Goal: Obtain resource: Obtain resource

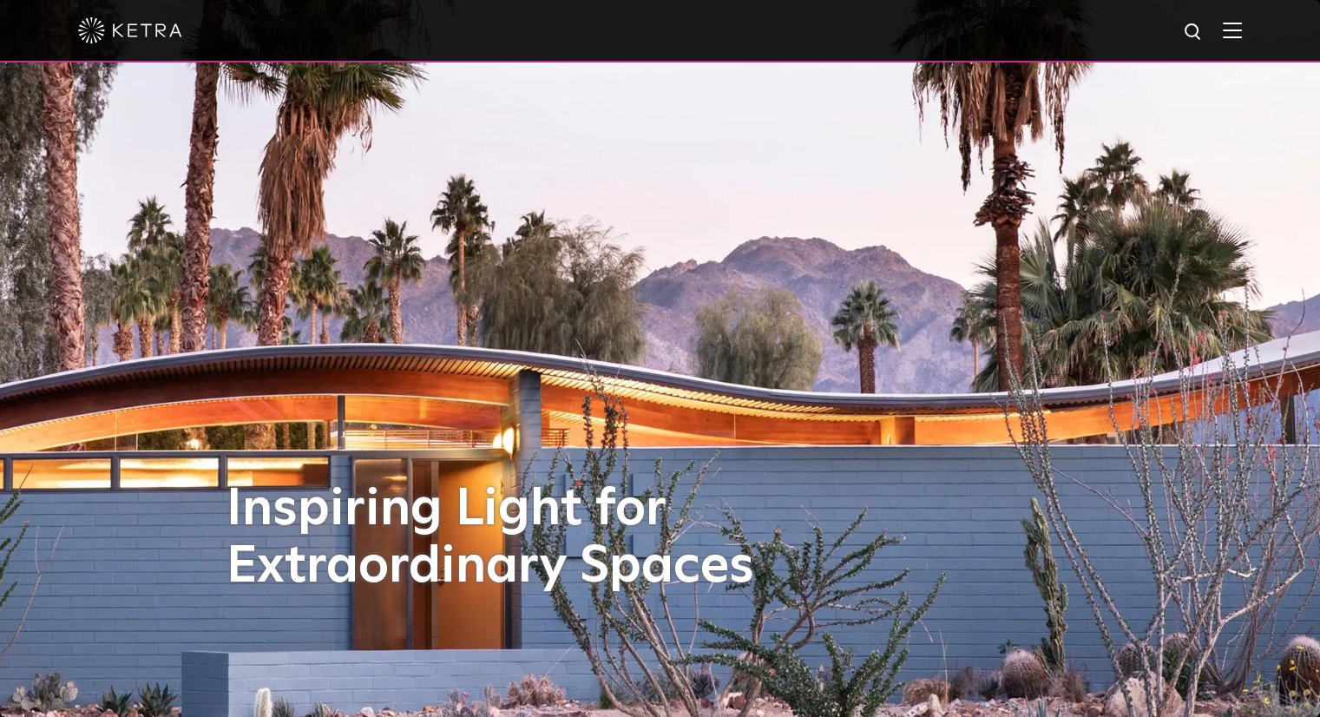
click at [1257, 33] on div at bounding box center [660, 31] width 1320 height 63
click at [1242, 32] on img at bounding box center [1232, 30] width 19 height 16
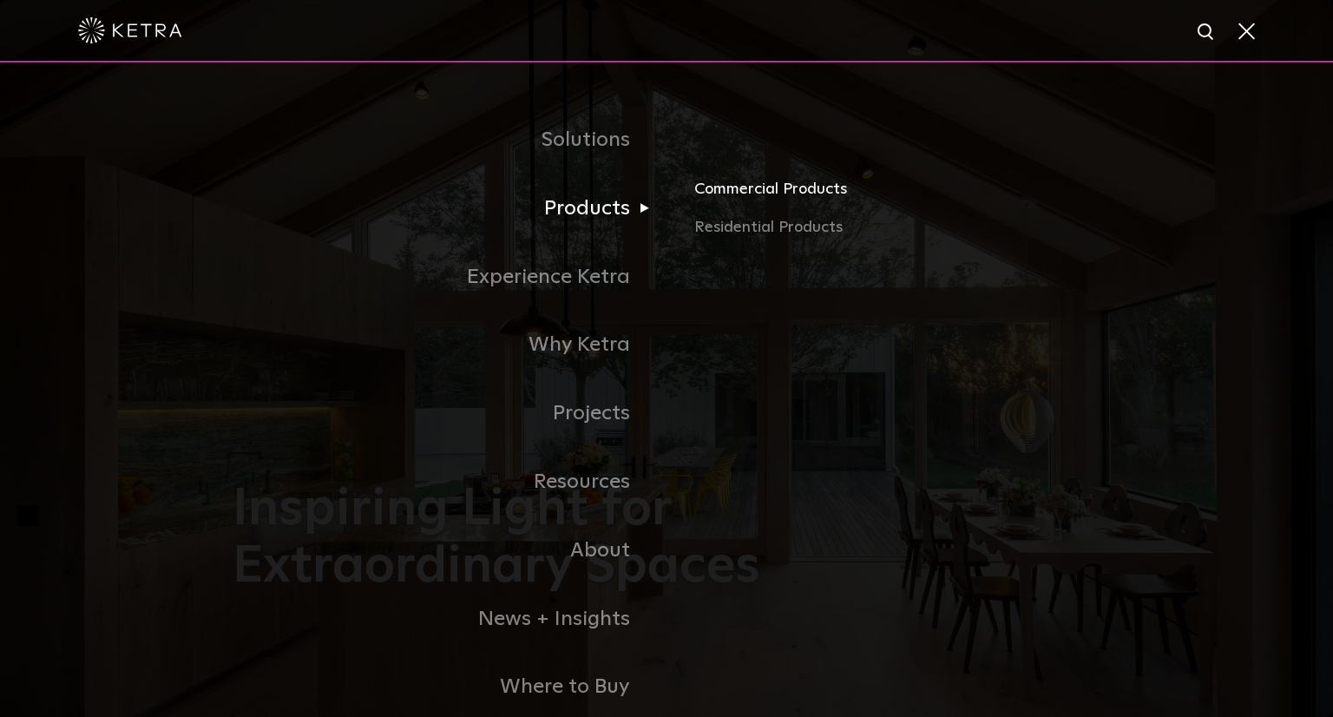
click at [725, 199] on link "Commercial Products" at bounding box center [898, 196] width 406 height 38
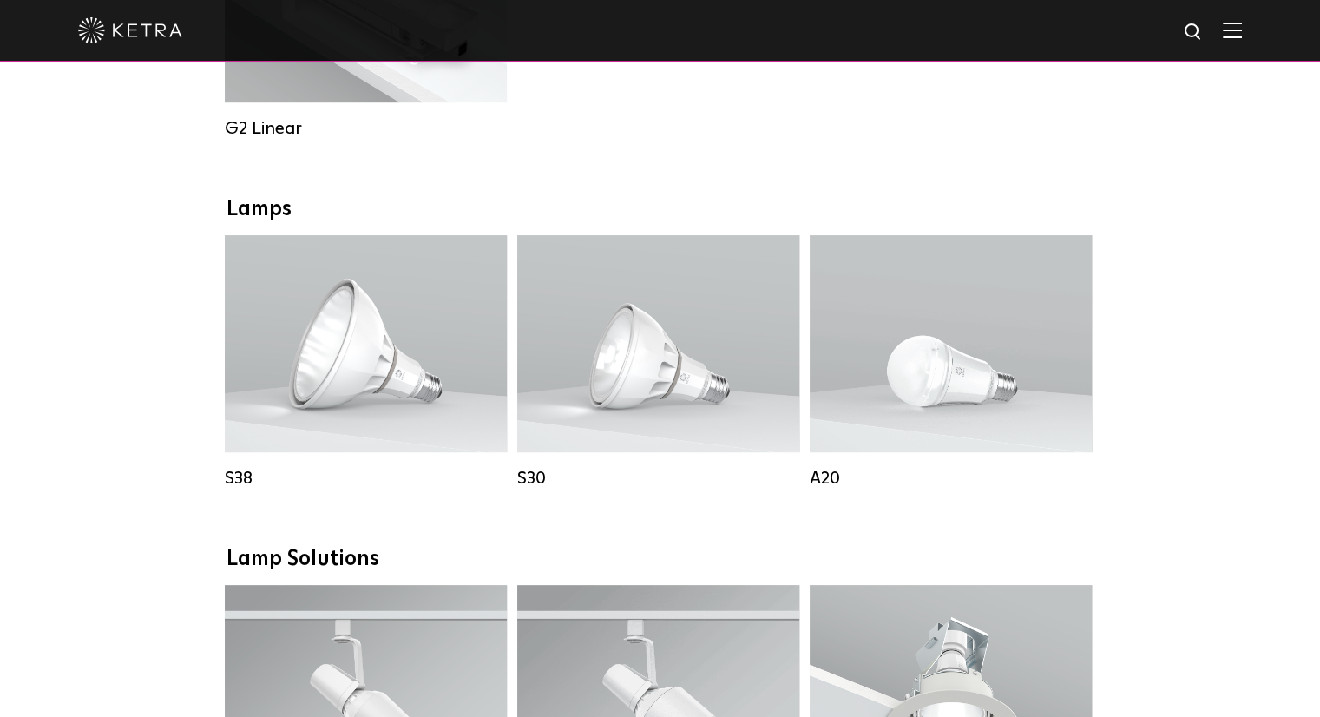
scroll to position [1129, 0]
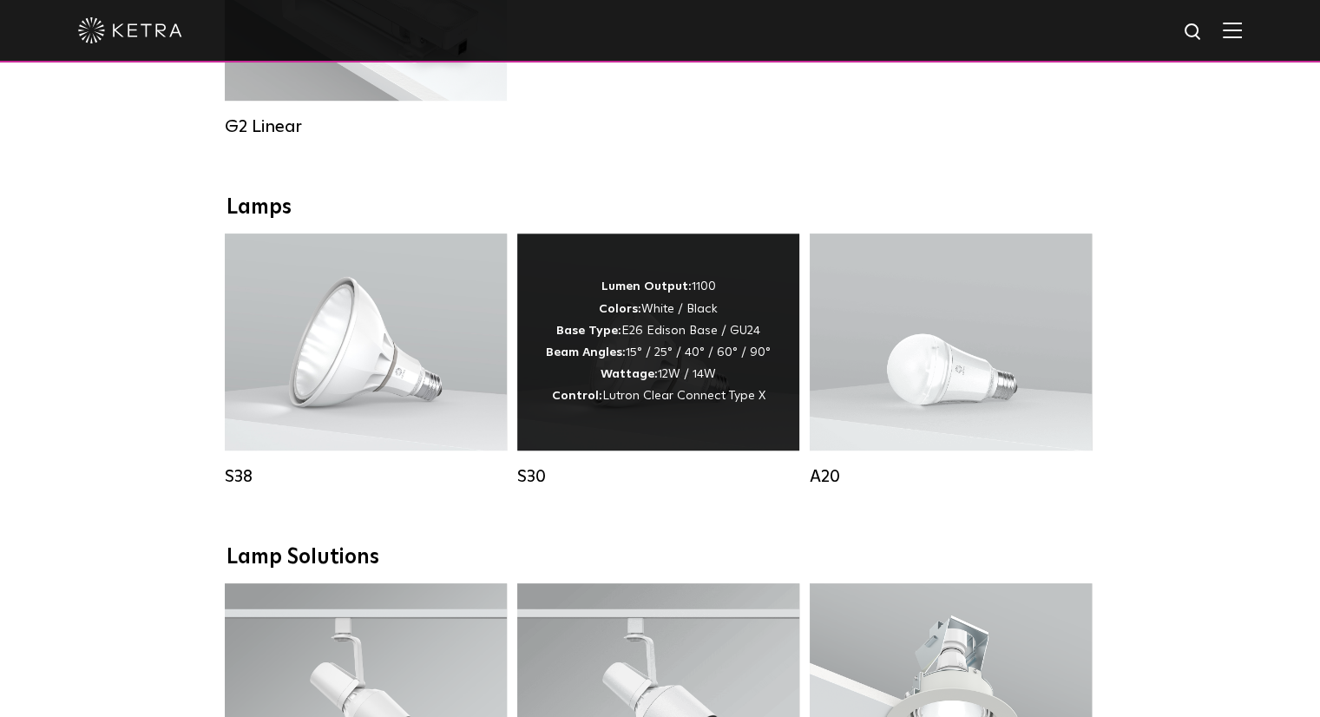
click at [690, 359] on div "Lumen Output: 1100 Colors: White / Black Base Type: E26 Edison Base / GU24 Beam…" at bounding box center [658, 341] width 225 height 131
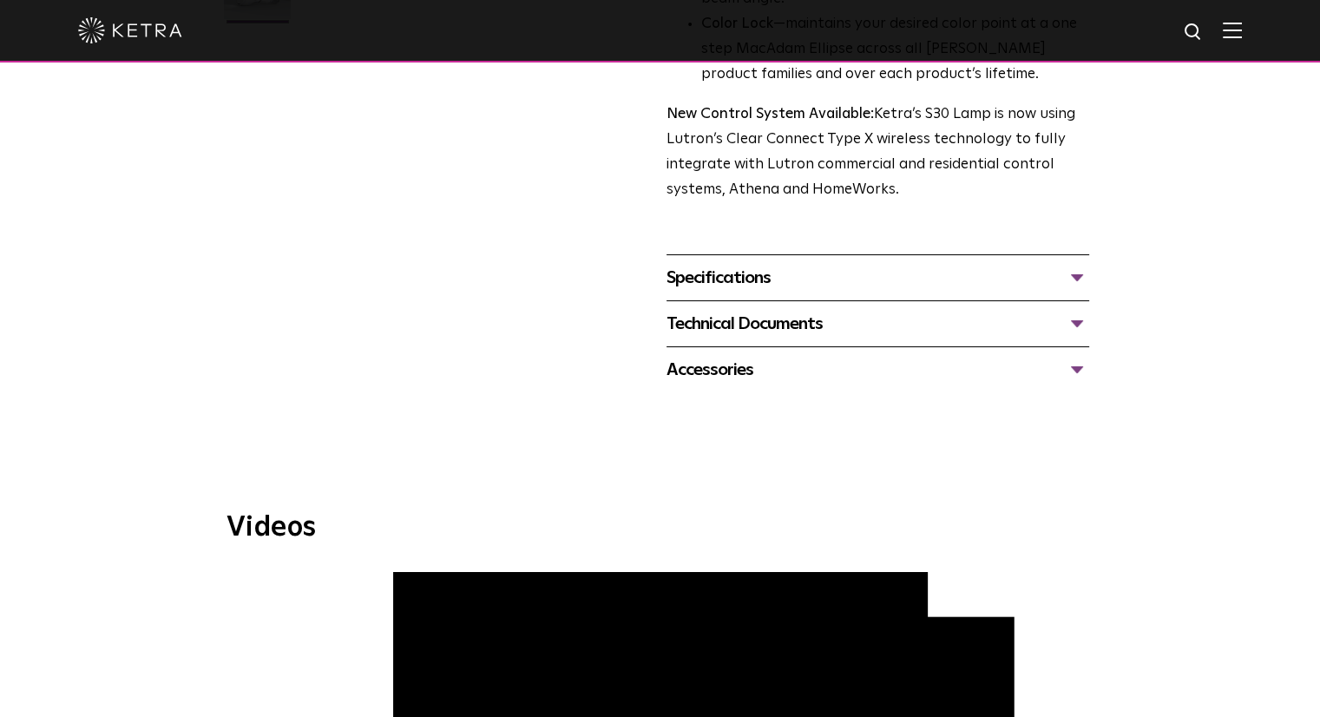
scroll to position [695, 0]
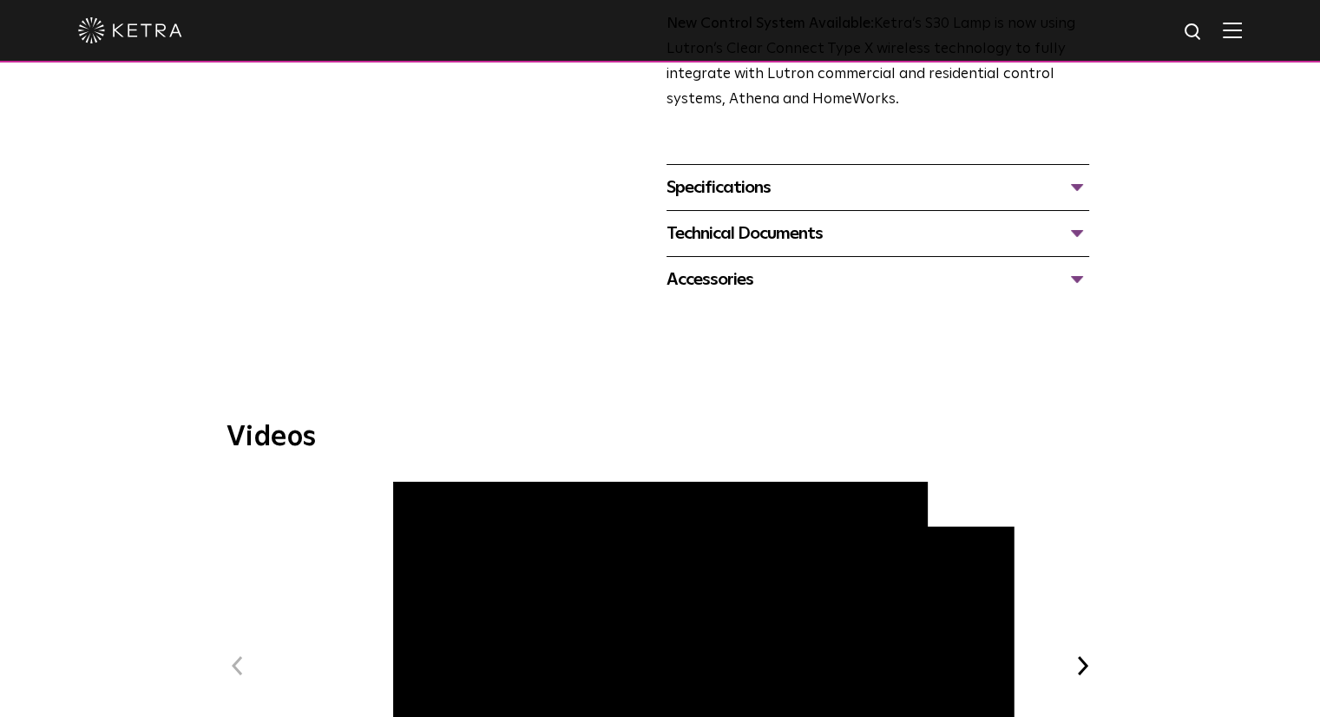
click at [747, 185] on div "Specifications" at bounding box center [878, 188] width 423 height 28
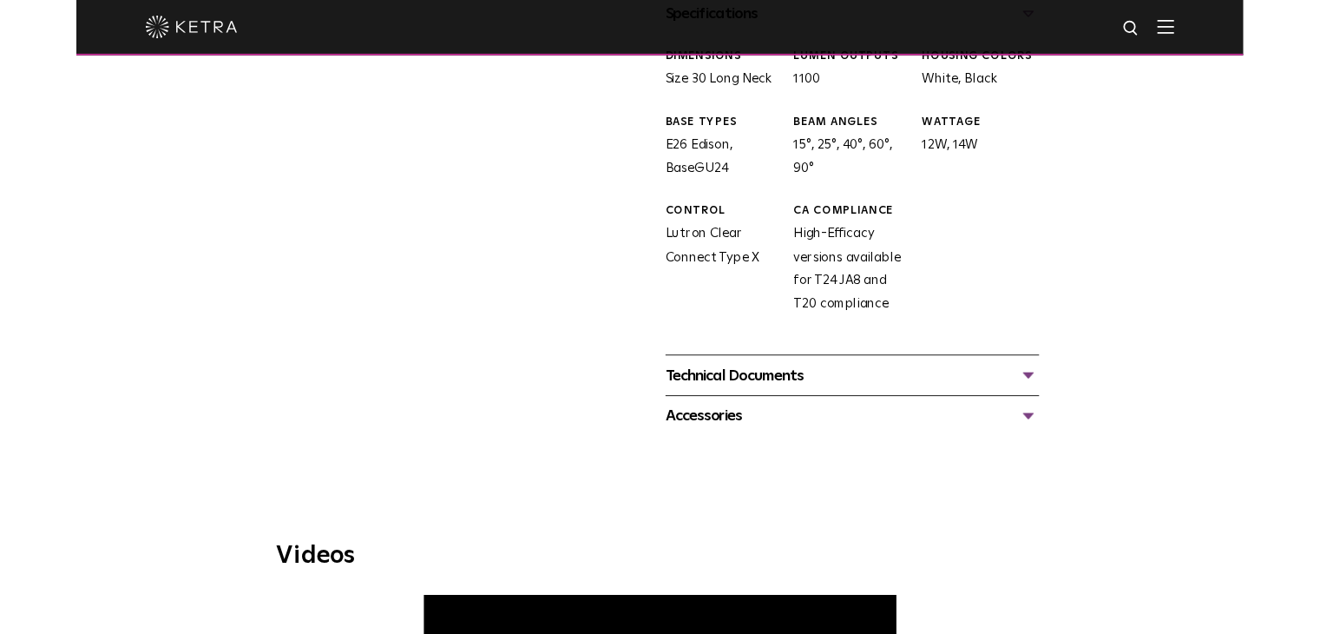
scroll to position [868, 0]
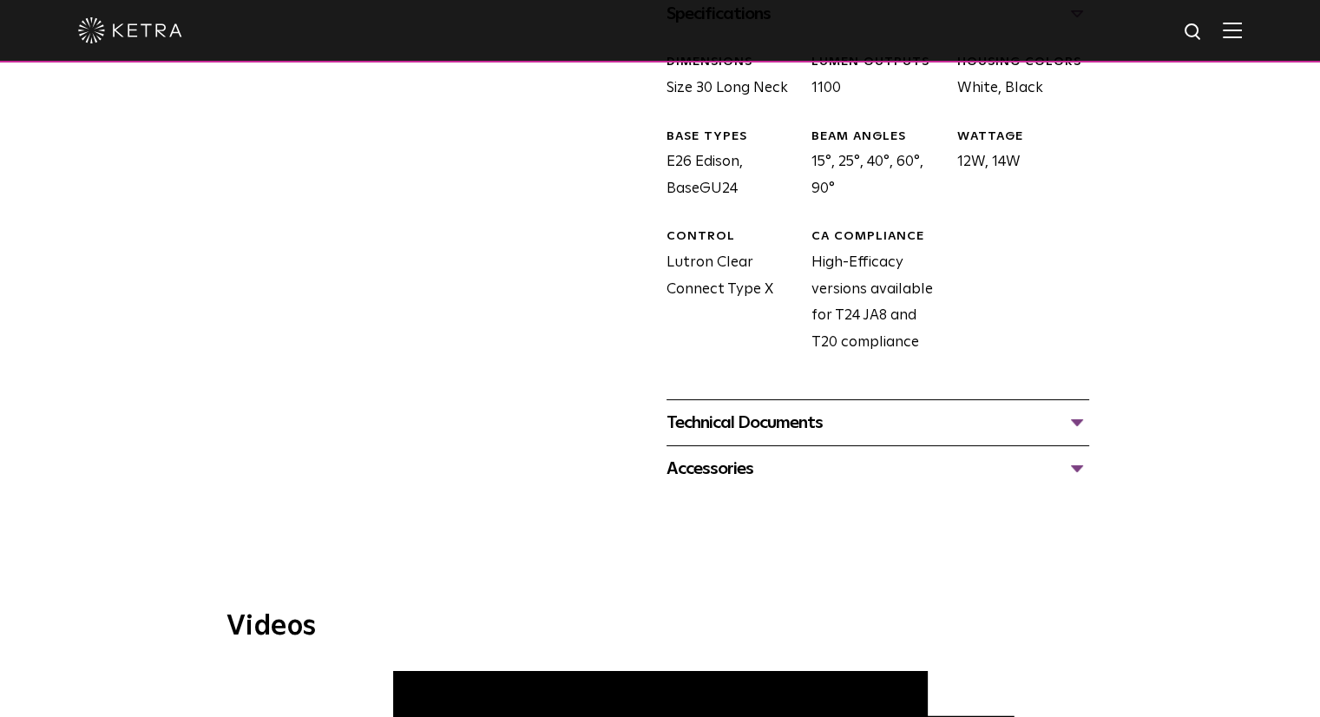
click at [807, 419] on div "Technical Documents" at bounding box center [878, 423] width 423 height 28
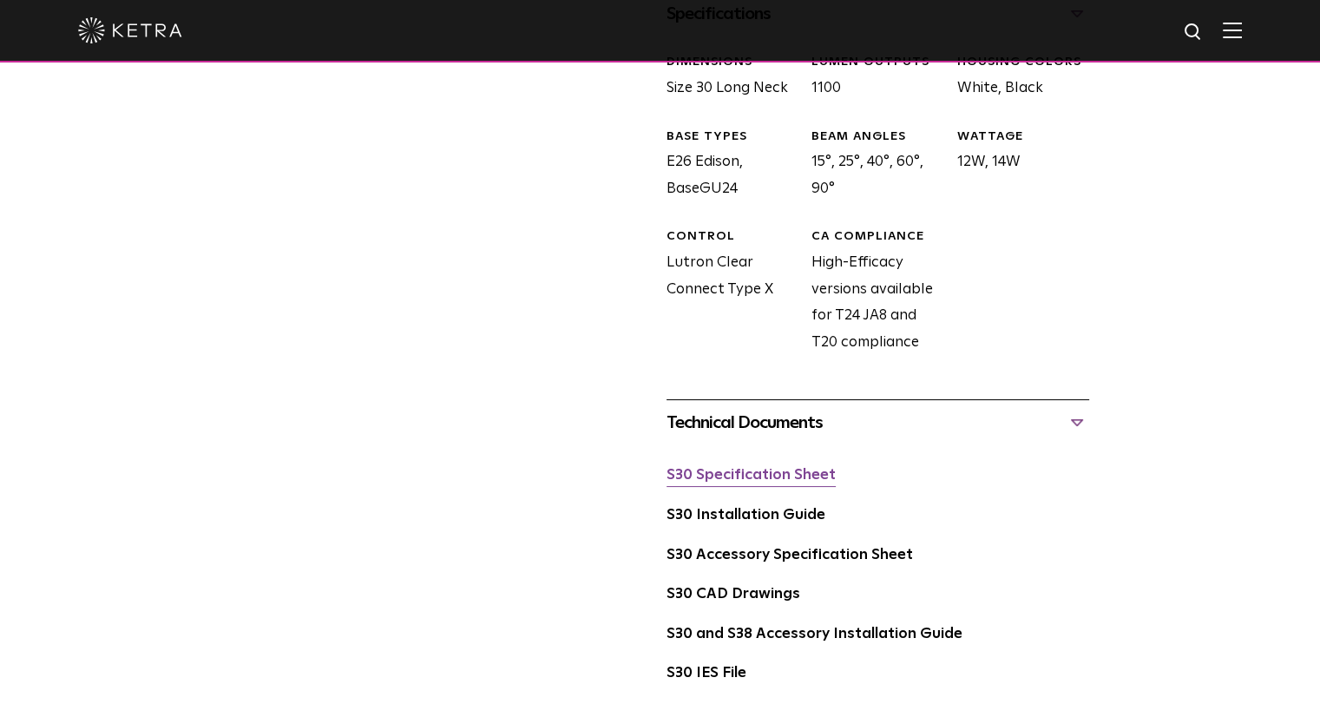
click at [728, 478] on link "S30 Specification Sheet" at bounding box center [751, 475] width 169 height 15
